Goal: Check status: Check status

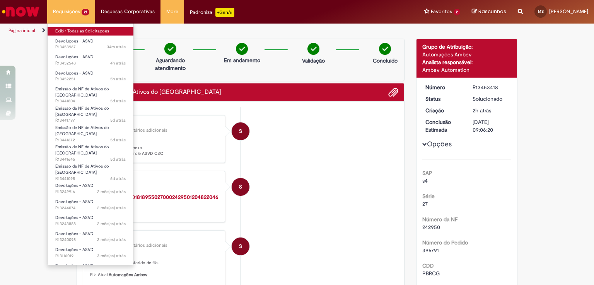
click at [75, 28] on link "Exibir Todas as Solicitações" at bounding box center [91, 31] width 86 height 9
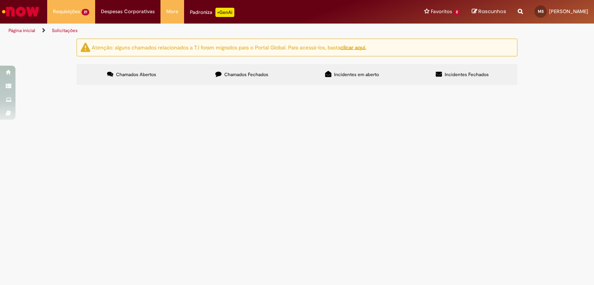
click at [257, 77] on span "Chamados Fechados" at bounding box center [246, 74] width 44 height 6
click at [0, 0] on span "retorno AS CESTTO [PERSON_NAME] [DATE] dt 6101980127 RTI5B03/FII9F04" at bounding box center [0, 0] width 0 height 0
click at [0, 0] on td "retorno AS CESTTO [PERSON_NAME] [DATE] dt 6101980127 RTI5B03/FII9F04" at bounding box center [0, 0] width 0 height 0
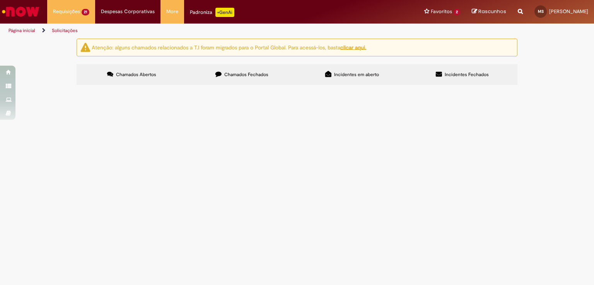
click at [0, 0] on span "retorno AS CESTTO [PERSON_NAME] [DATE] dt 6101980127 RTI5B03/FII9F04" at bounding box center [0, 0] width 0 height 0
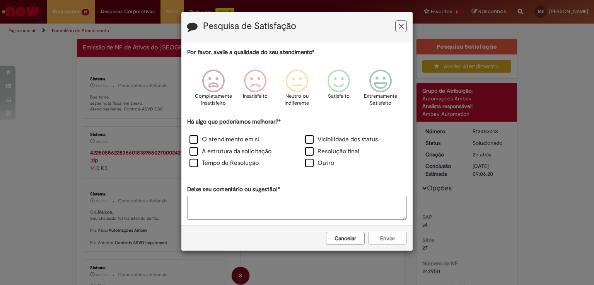
click at [400, 29] on icon "Feedback" at bounding box center [400, 26] width 5 height 8
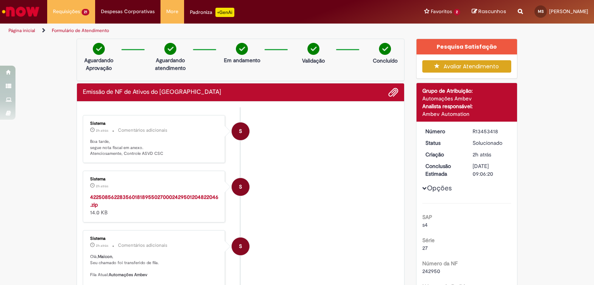
click at [150, 151] on p "Boa tarde, segue nota fiscal em anexo. Atenciosamente, Controle ASVD CSC" at bounding box center [154, 148] width 129 height 18
click at [142, 197] on strong "42250856228356018189550270002429501204822046.zip" at bounding box center [154, 201] width 128 height 15
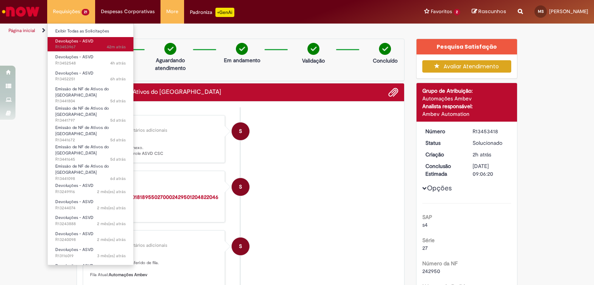
click at [83, 42] on span "Devoluções - ASVD" at bounding box center [74, 41] width 38 height 6
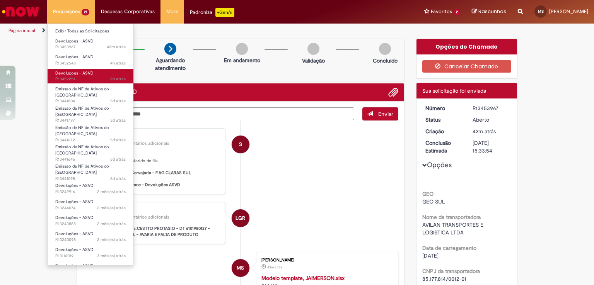
click at [84, 72] on span "Devoluções - ASVD" at bounding box center [74, 73] width 38 height 6
